Goal: Task Accomplishment & Management: Use online tool/utility

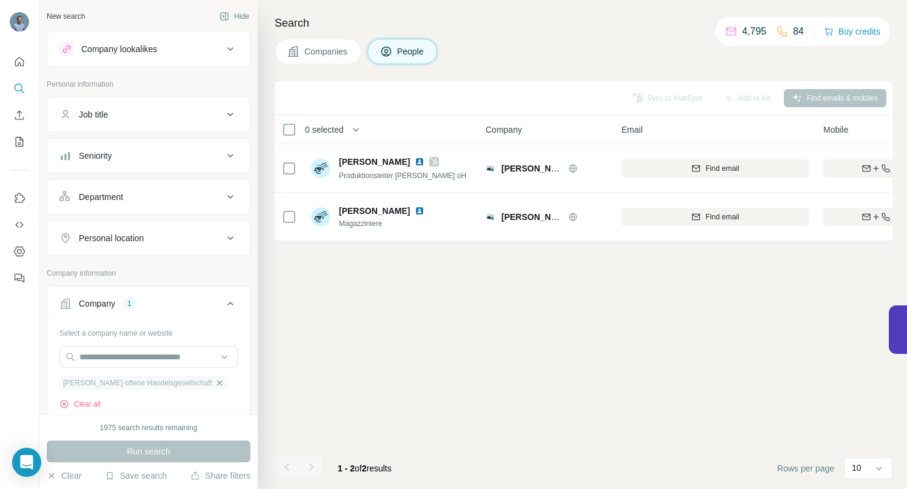
click at [219, 382] on icon "button" at bounding box center [219, 382] width 5 height 5
click at [179, 355] on input "text" at bounding box center [148, 357] width 178 height 22
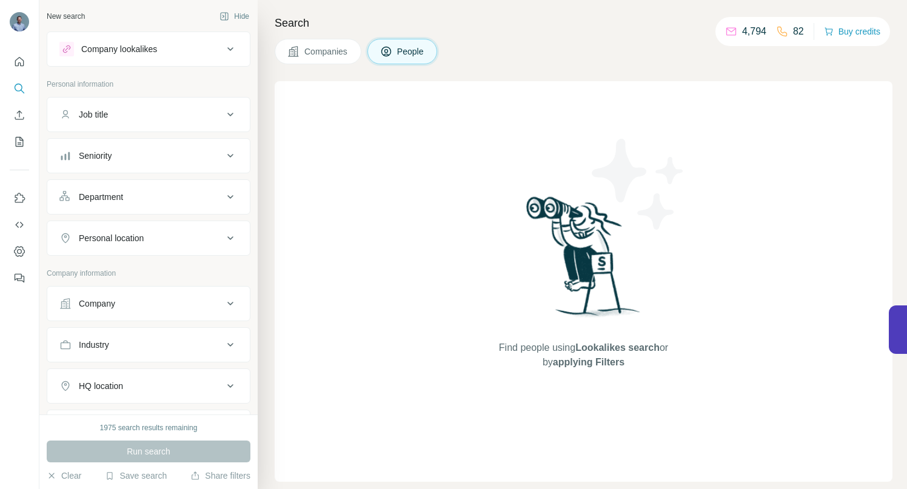
click at [223, 307] on icon at bounding box center [230, 303] width 15 height 15
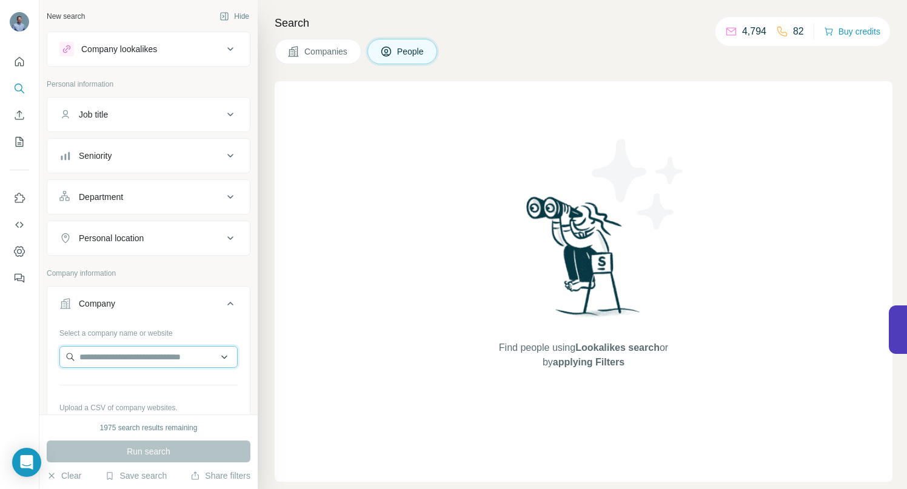
click at [148, 360] on input "text" at bounding box center [148, 357] width 178 height 22
paste input "**********"
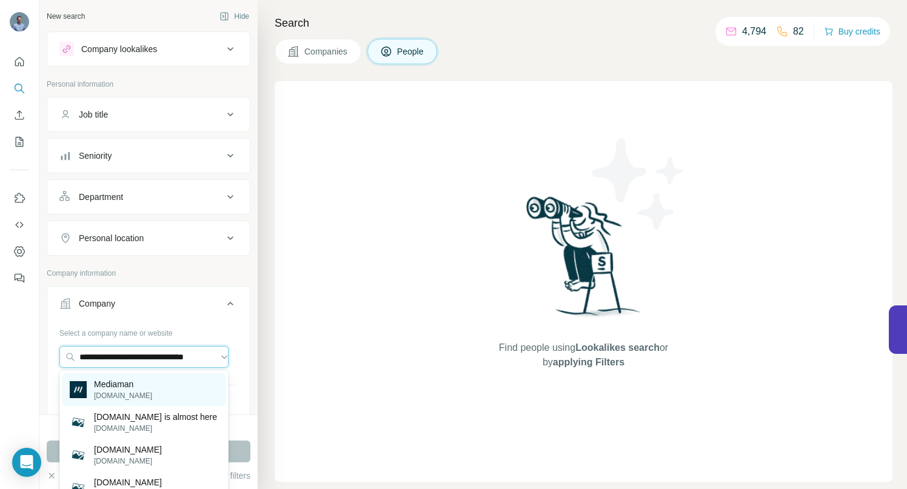
type input "**********"
click at [126, 382] on p "Mediaman" at bounding box center [123, 384] width 58 height 12
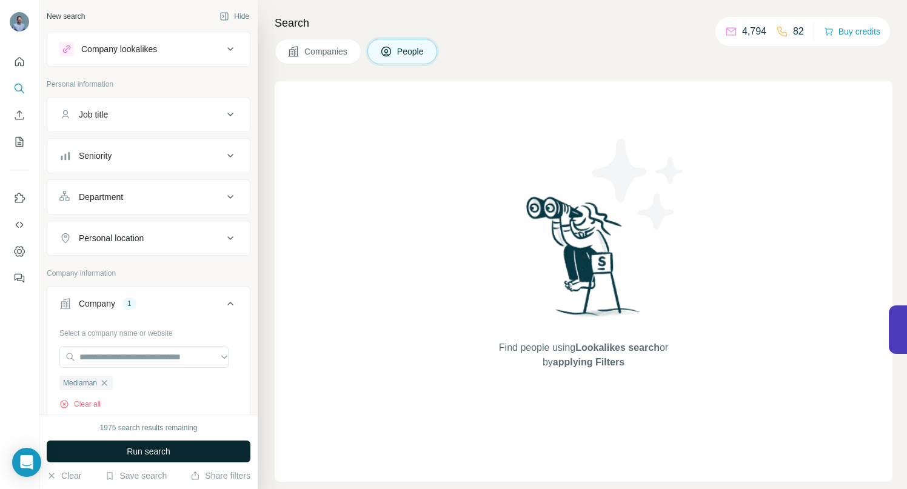
click at [128, 454] on span "Run search" at bounding box center [149, 451] width 44 height 12
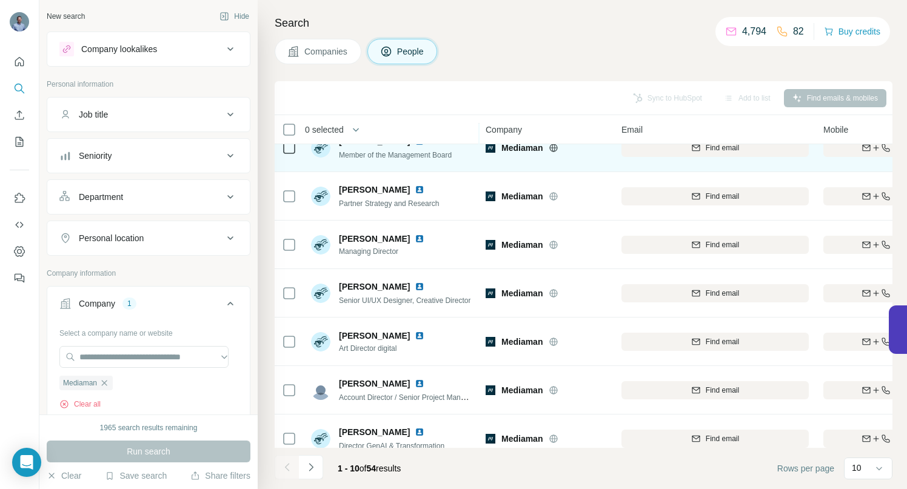
scroll to position [188, 0]
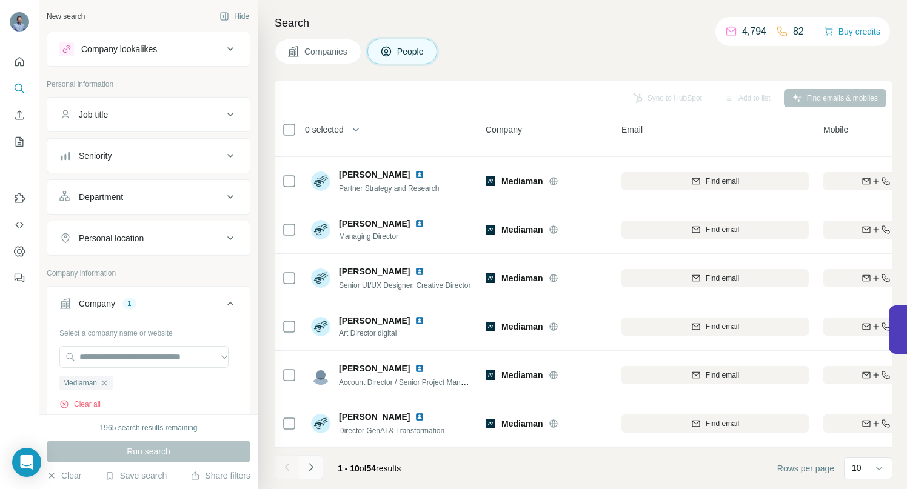
click at [309, 467] on icon "Navigate to next page" at bounding box center [311, 467] width 12 height 12
click at [319, 469] on button "Navigate to next page" at bounding box center [311, 467] width 24 height 24
click at [311, 468] on icon "Navigate to next page" at bounding box center [311, 467] width 4 height 8
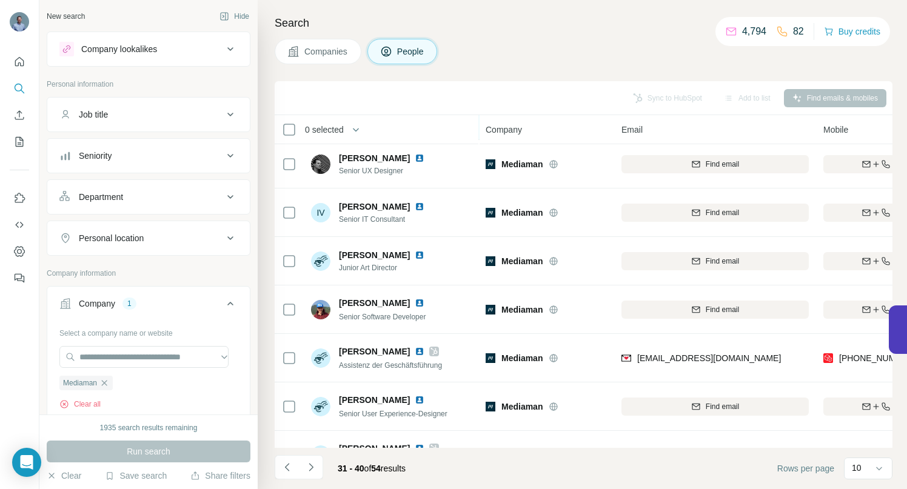
scroll to position [105, 0]
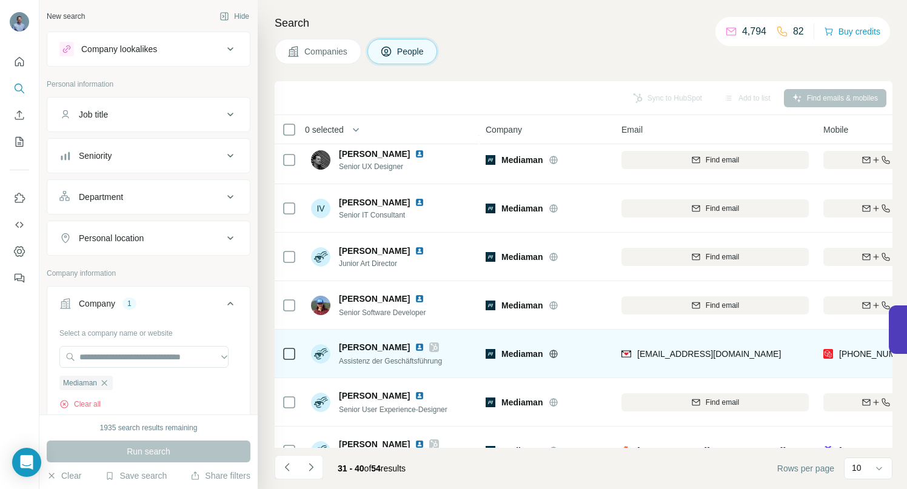
click at [415, 347] on img at bounding box center [420, 347] width 10 height 10
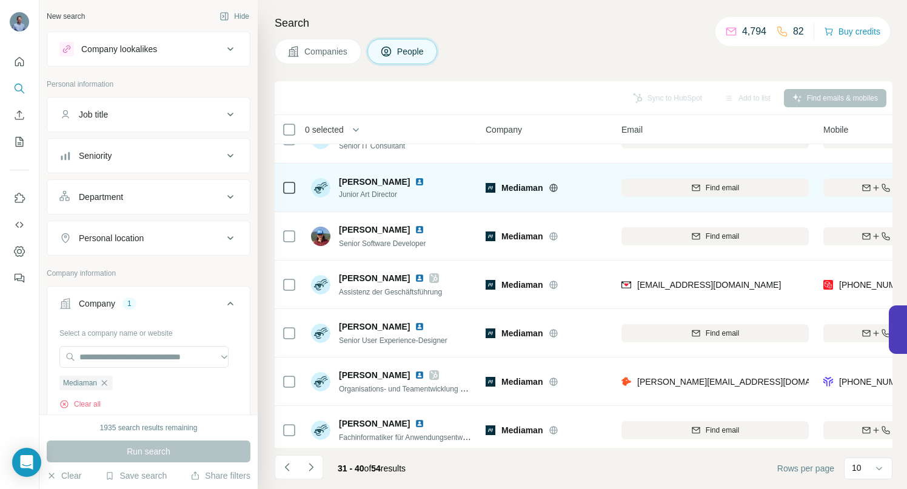
scroll to position [188, 0]
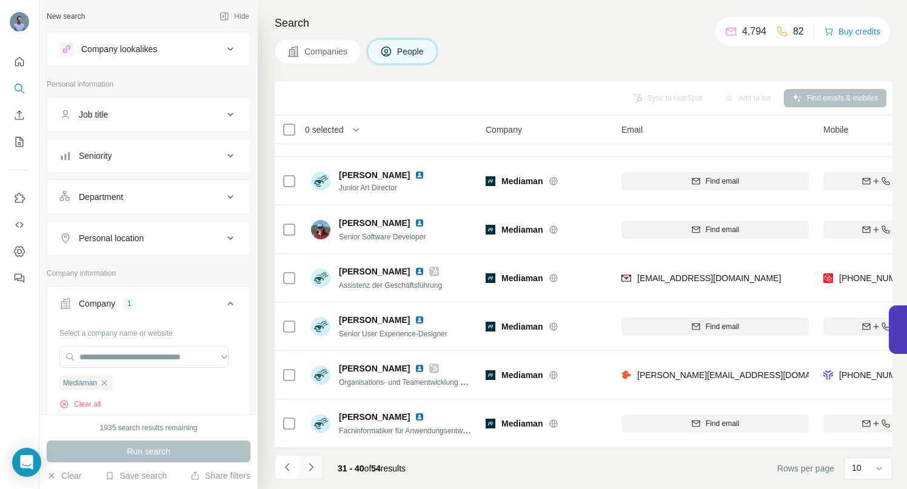
click at [311, 469] on icon "Navigate to next page" at bounding box center [311, 467] width 12 height 12
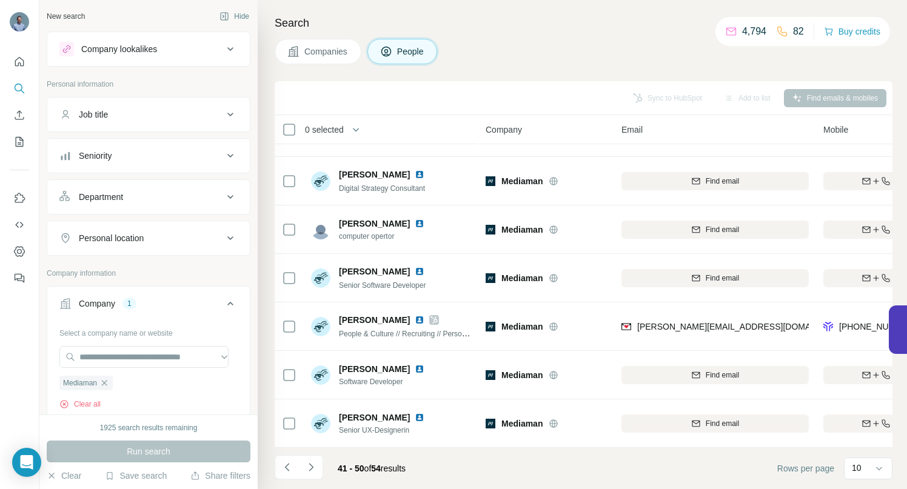
drag, startPoint x: 313, startPoint y: 470, endPoint x: 321, endPoint y: 450, distance: 21.7
click at [313, 470] on icon "Navigate to next page" at bounding box center [311, 467] width 12 height 12
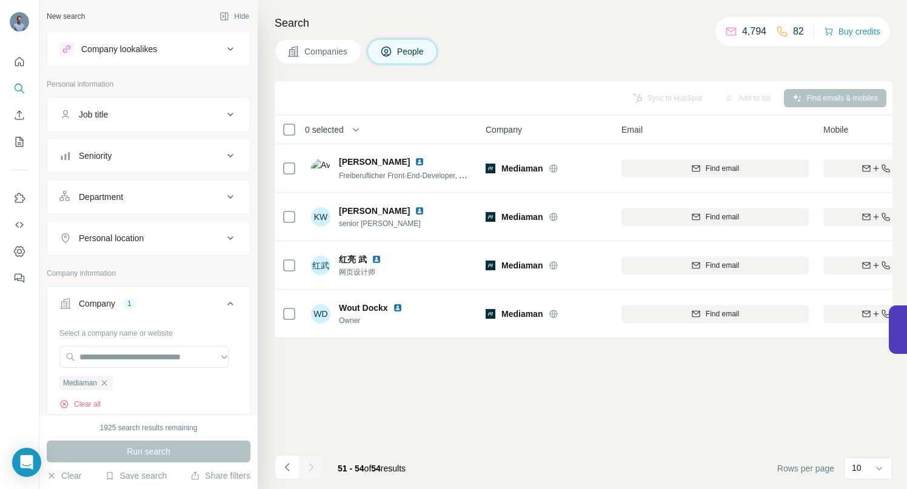
scroll to position [0, 0]
click at [284, 467] on icon "Navigate to previous page" at bounding box center [287, 467] width 12 height 12
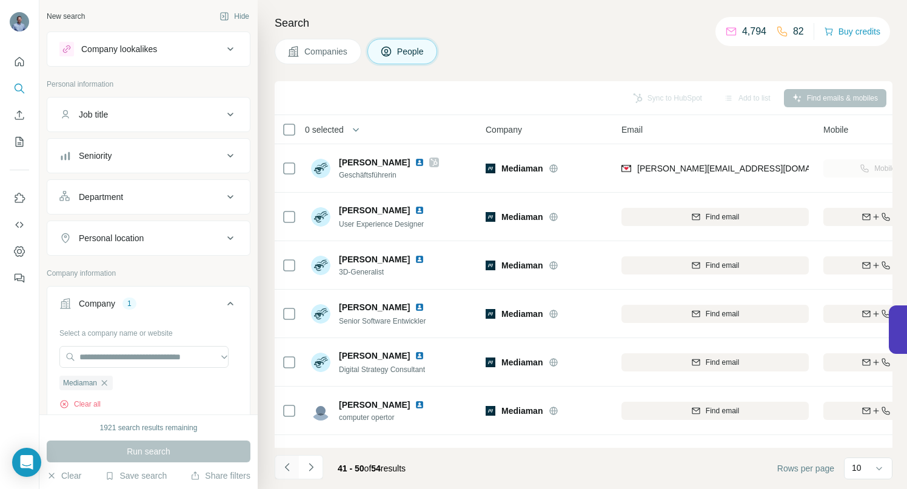
click at [284, 467] on icon "Navigate to previous page" at bounding box center [287, 467] width 12 height 12
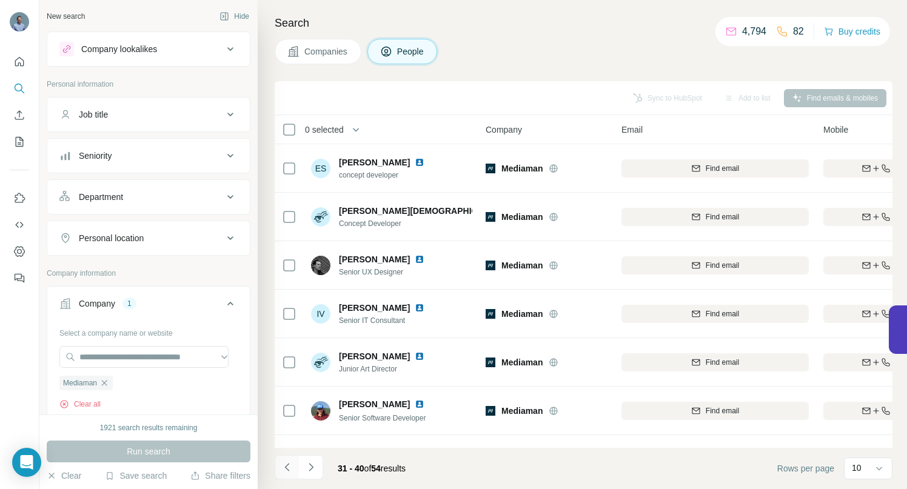
click at [284, 467] on icon "Navigate to previous page" at bounding box center [287, 467] width 12 height 12
click at [285, 466] on icon "Navigate to previous page" at bounding box center [287, 467] width 12 height 12
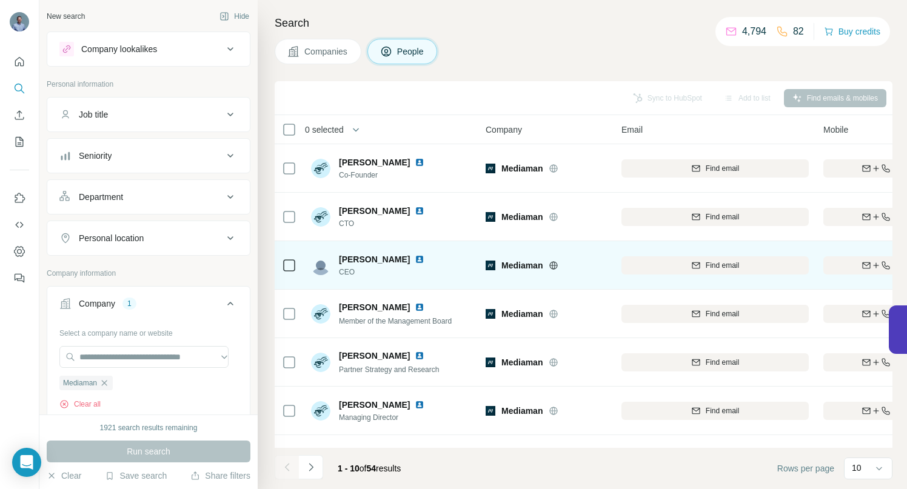
click at [415, 257] on img at bounding box center [420, 260] width 10 height 10
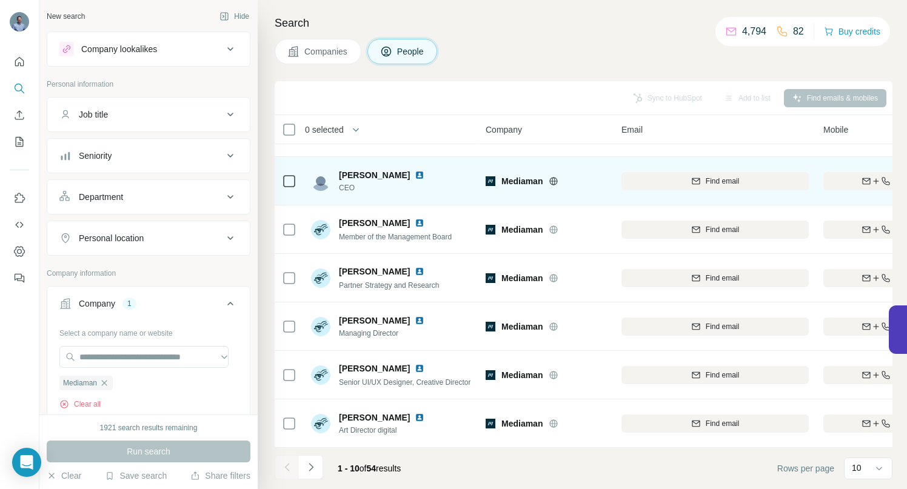
scroll to position [92, 0]
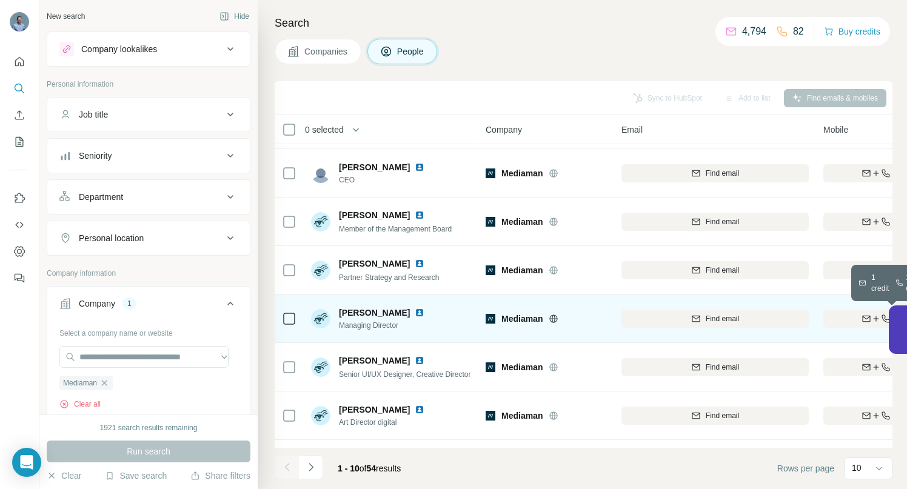
click at [869, 323] on div "Find both" at bounding box center [893, 318] width 141 height 11
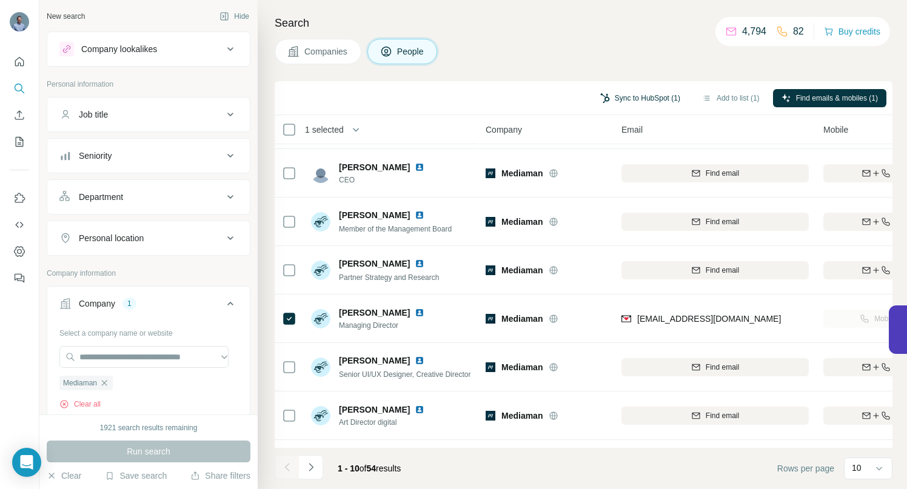
click at [636, 101] on button "Sync to HubSpot (1)" at bounding box center [640, 98] width 97 height 18
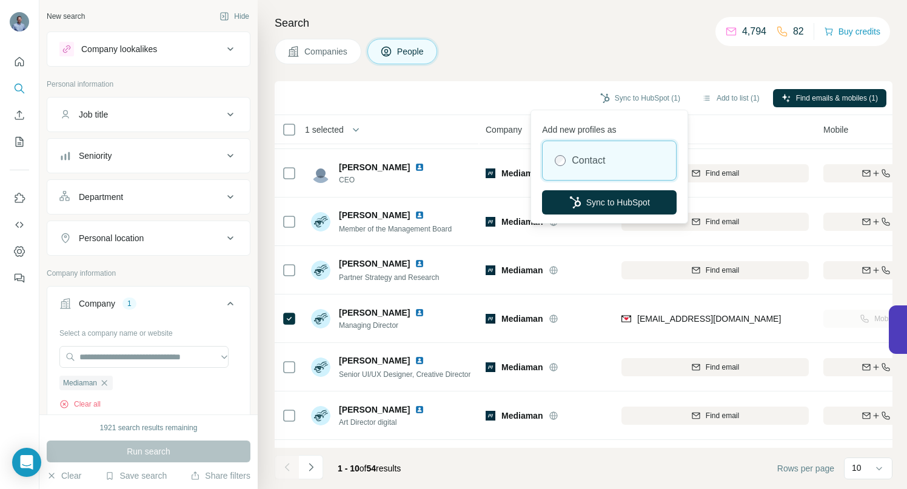
drag, startPoint x: 623, startPoint y: 201, endPoint x: 498, endPoint y: 137, distance: 140.4
click at [623, 202] on button "Sync to HubSpot" at bounding box center [609, 202] width 135 height 24
